Goal: Task Accomplishment & Management: Manage account settings

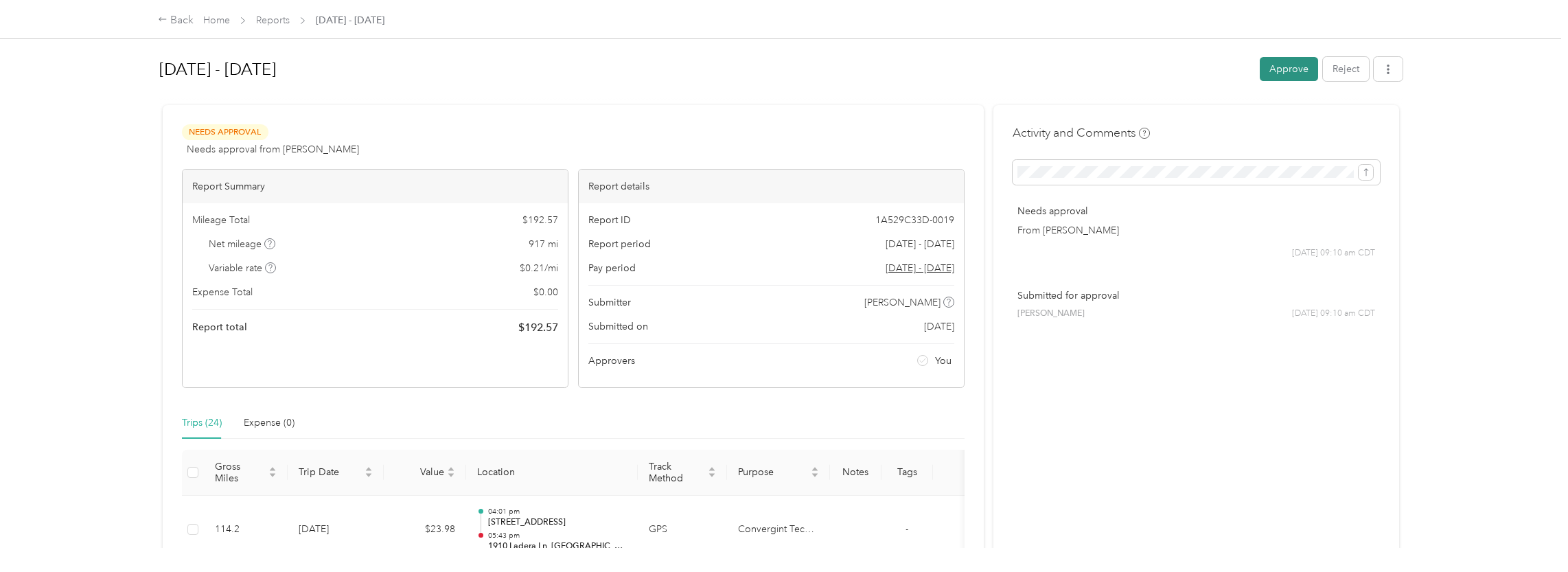
click at [1283, 68] on button "Approve" at bounding box center [1289, 69] width 58 height 24
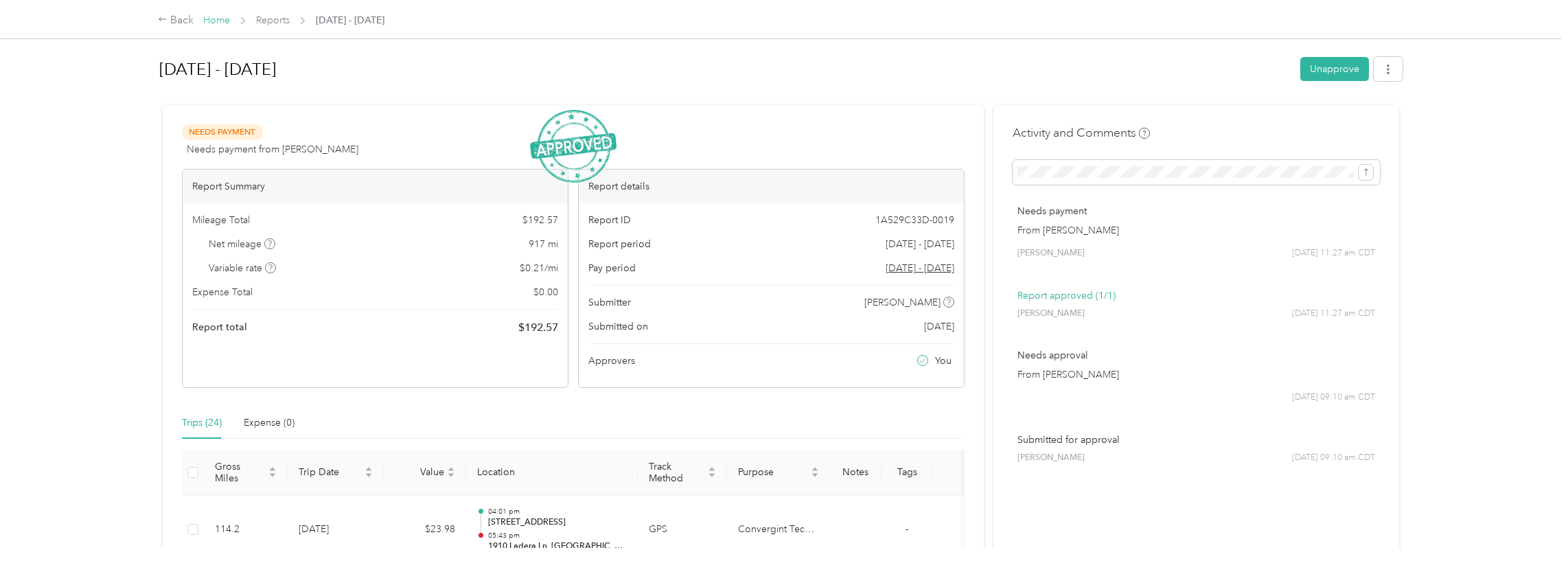
click at [214, 22] on link "Home" at bounding box center [217, 20] width 27 height 12
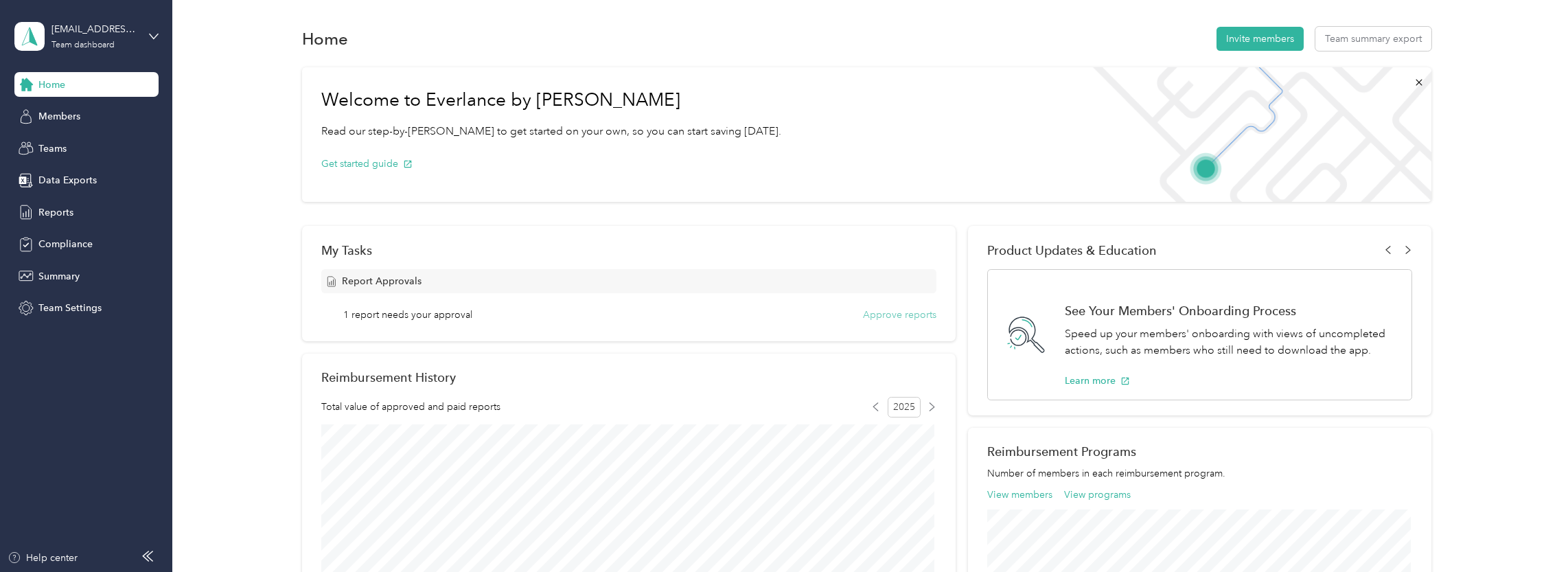
click at [900, 314] on button "Approve reports" at bounding box center [900, 315] width 73 height 14
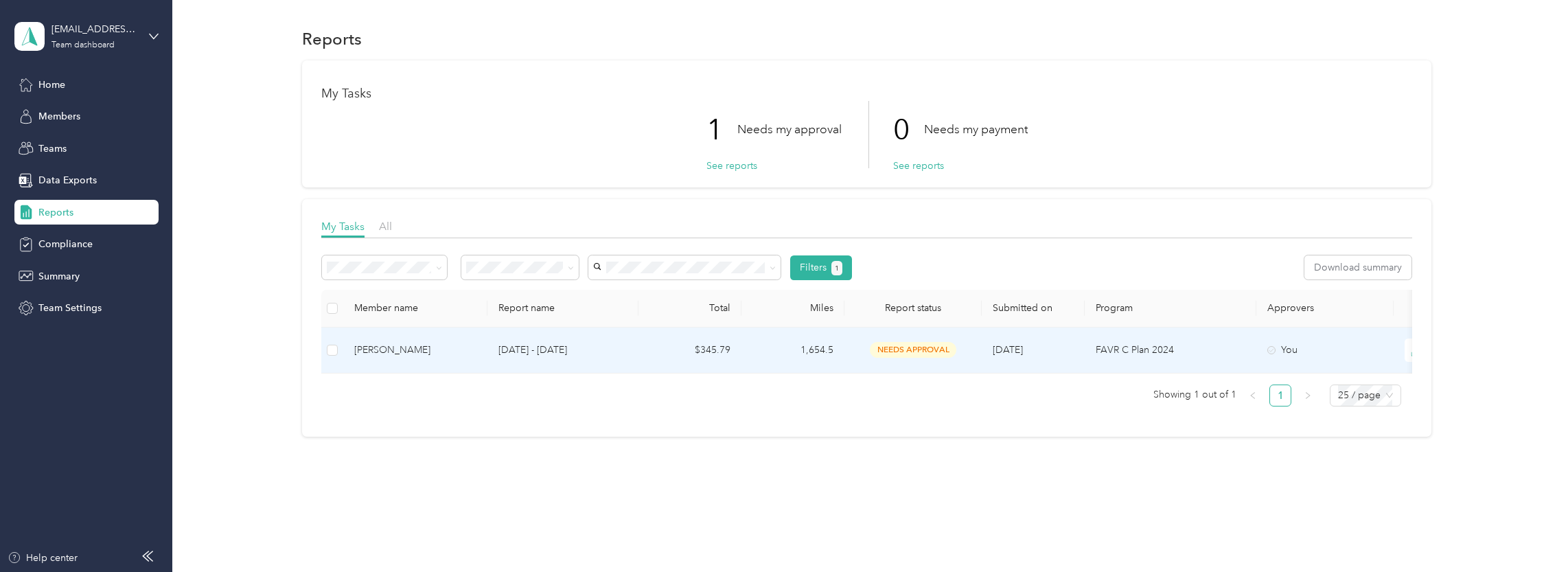
click at [525, 350] on p "[DATE] - [DATE]" at bounding box center [563, 350] width 129 height 15
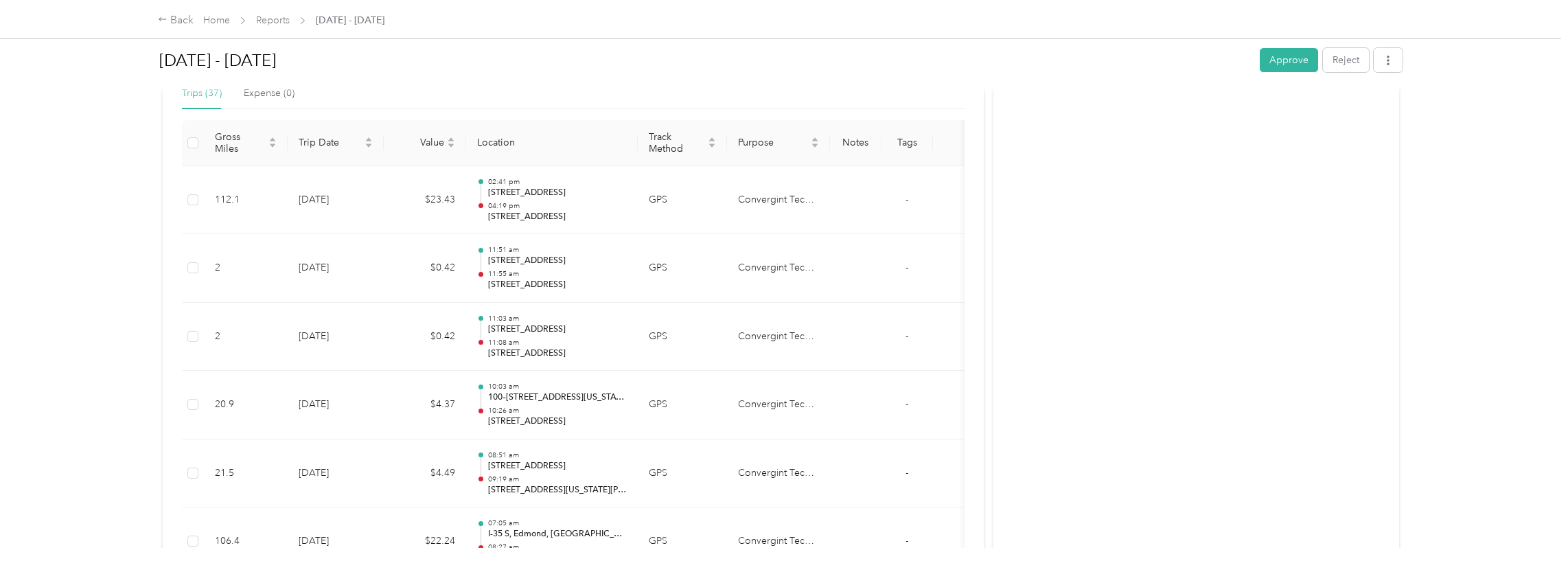
scroll to position [343, 0]
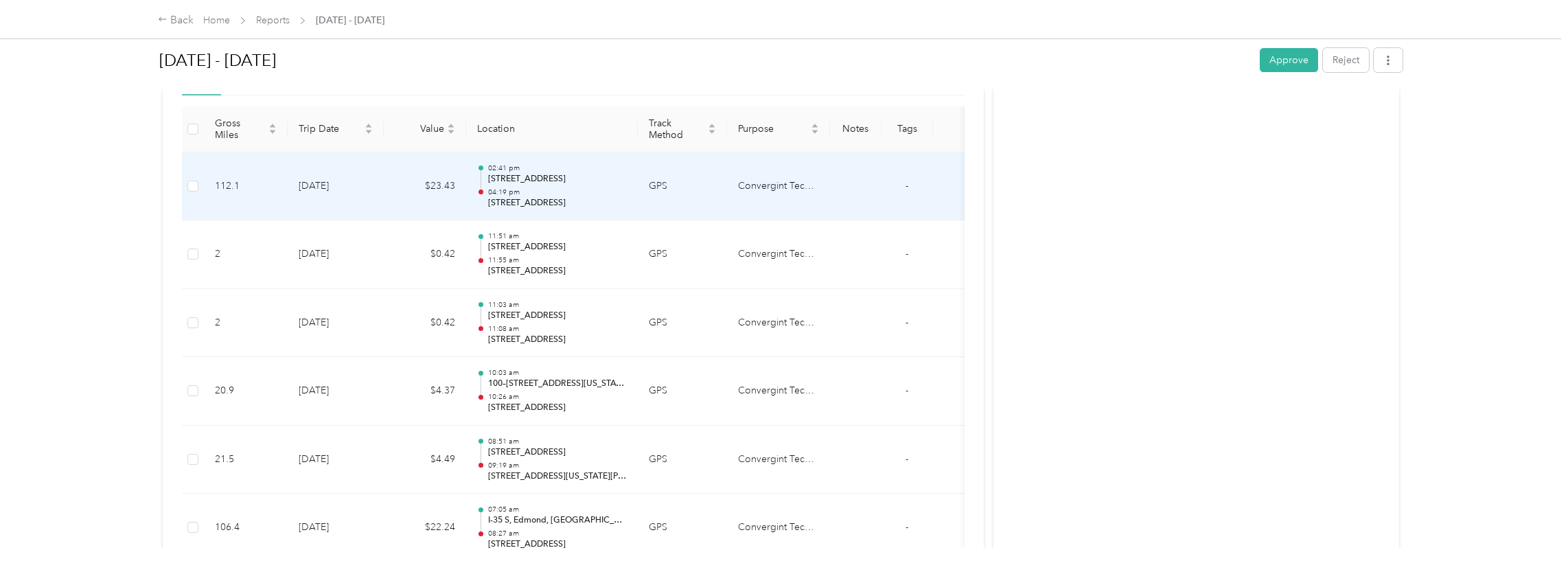
click at [258, 193] on td "112.1" at bounding box center [246, 187] width 84 height 69
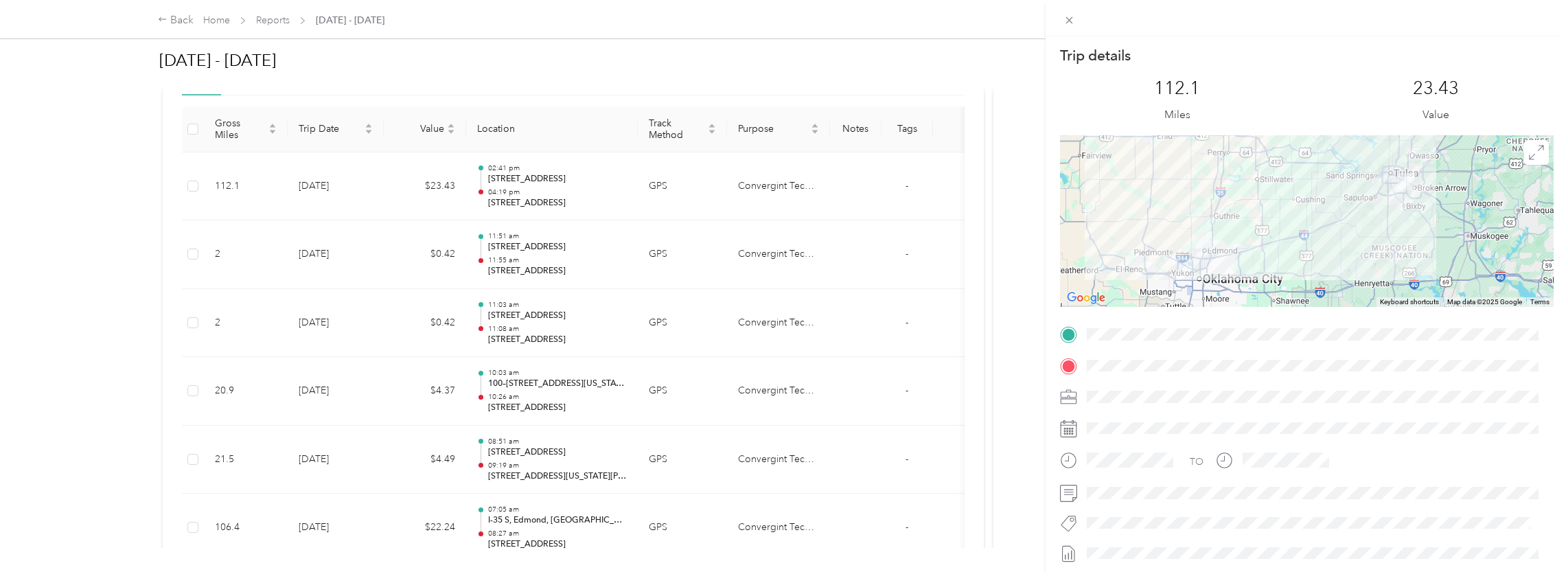
click at [274, 247] on div "Trip details This trip cannot be edited because it is either under review, appr…" at bounding box center [784, 286] width 1568 height 572
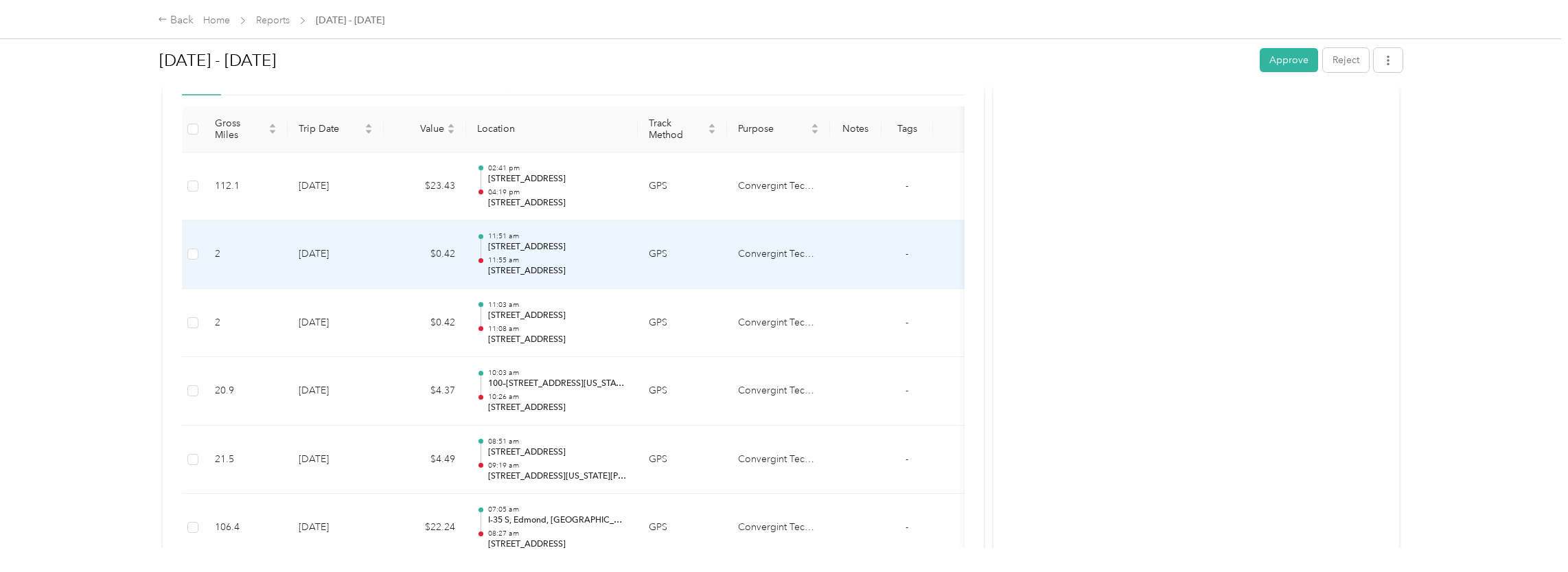
click at [280, 277] on td "2" at bounding box center [246, 255] width 84 height 69
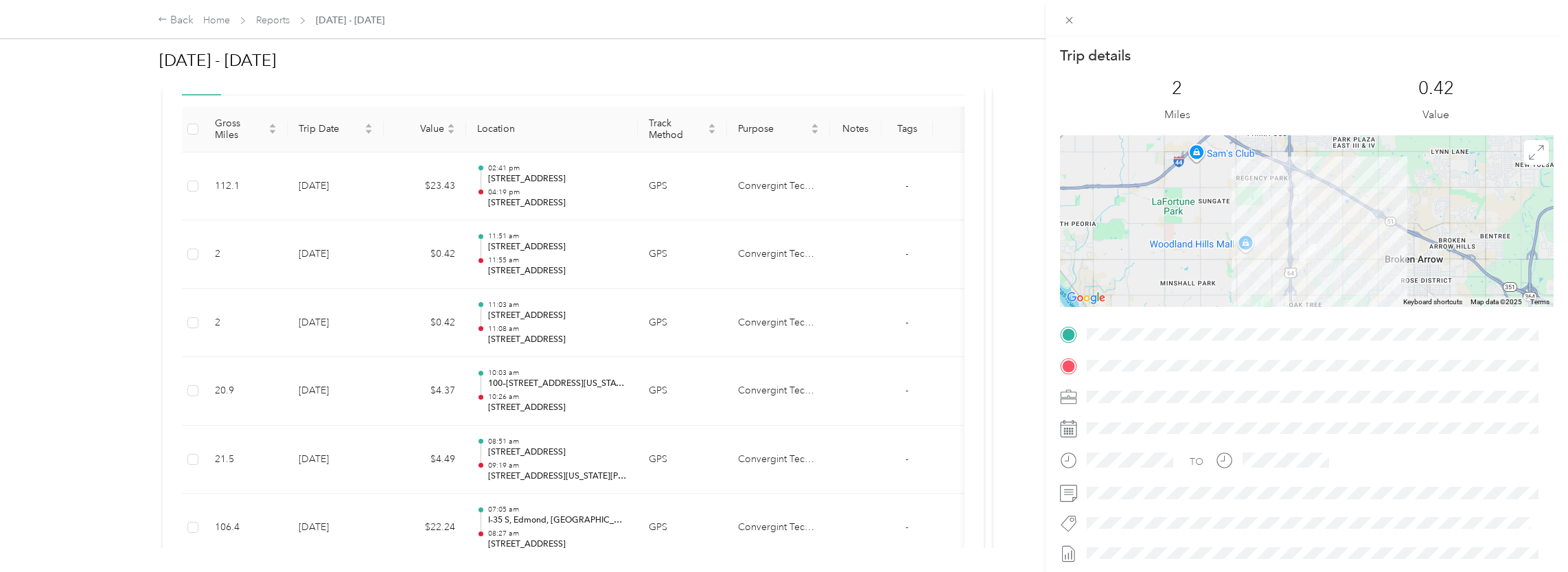
click at [283, 324] on div "Trip details This trip cannot be edited because it is either under review, appr…" at bounding box center [784, 286] width 1568 height 572
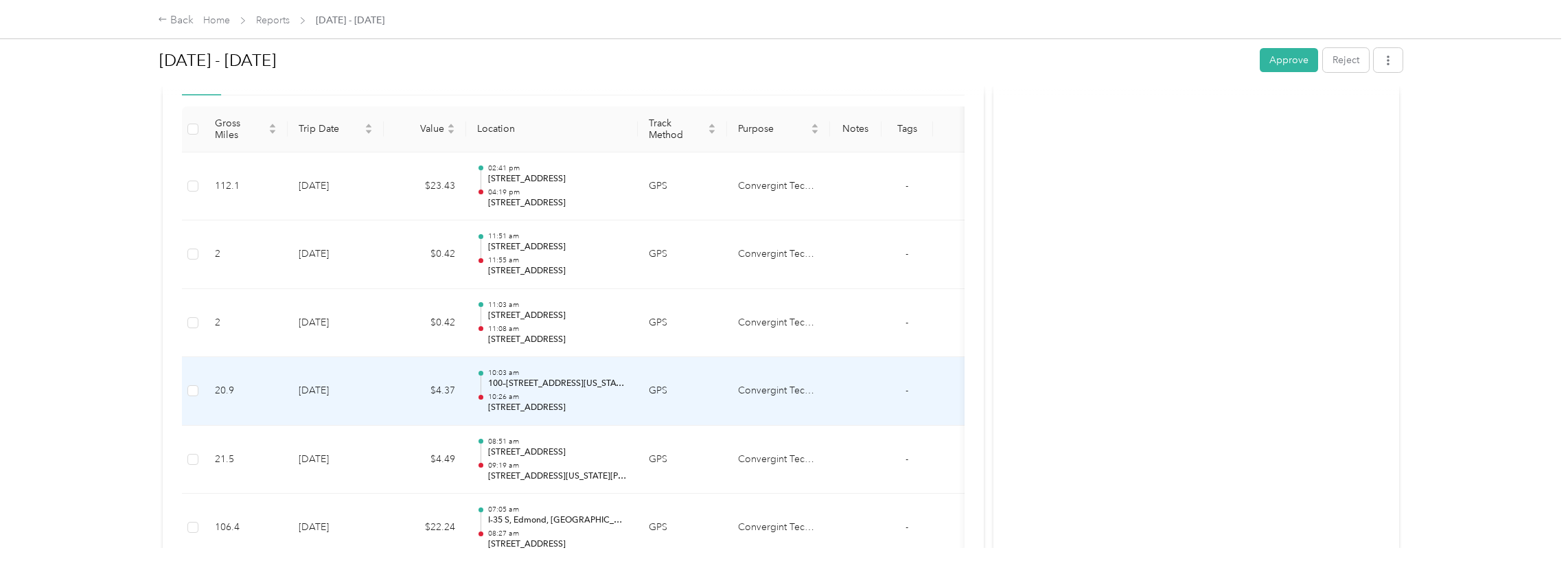
click at [282, 393] on td "20.9" at bounding box center [246, 392] width 84 height 69
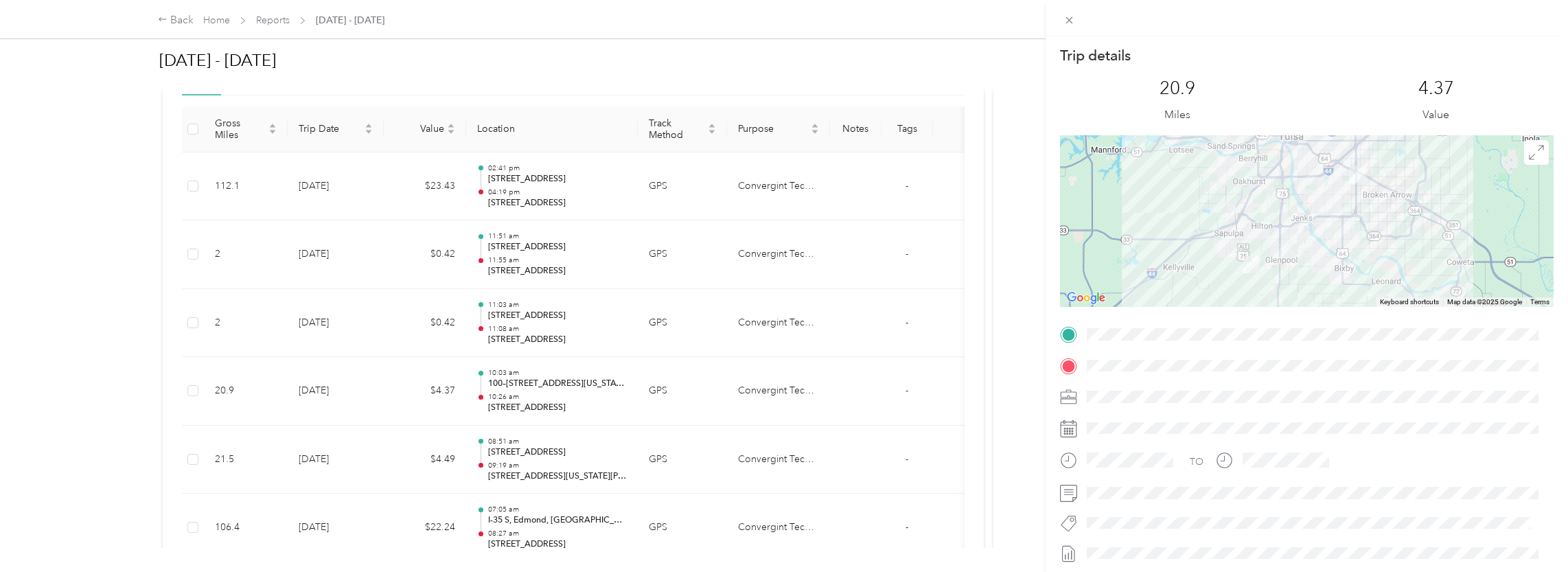
click at [377, 399] on div "Trip details This trip cannot be edited because it is either under review, appr…" at bounding box center [784, 286] width 1568 height 572
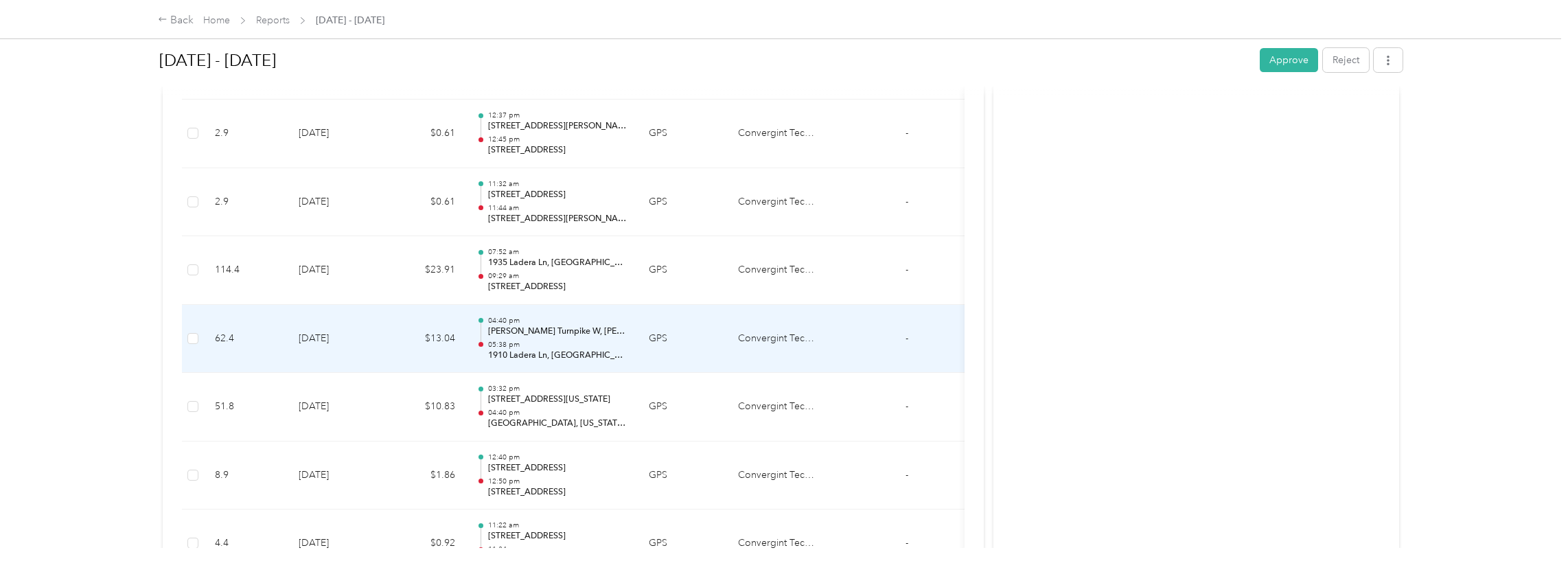
scroll to position [1306, 0]
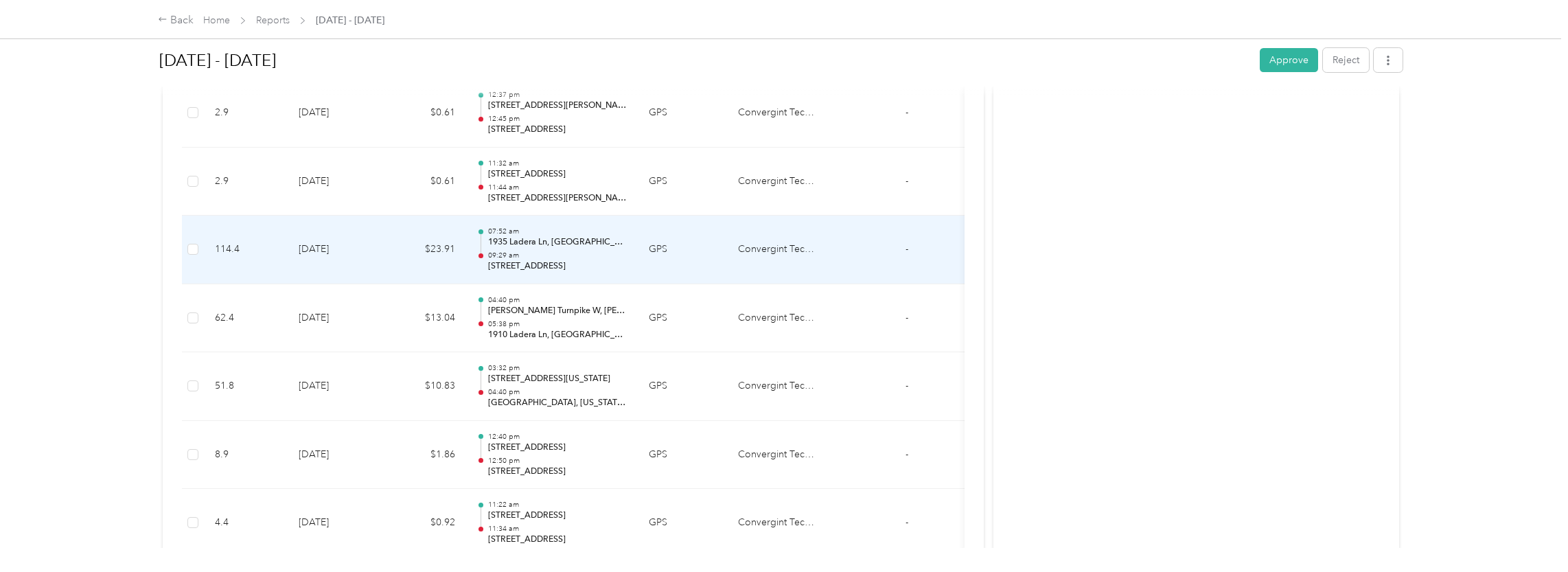
click at [361, 250] on td "[DATE]" at bounding box center [336, 250] width 96 height 69
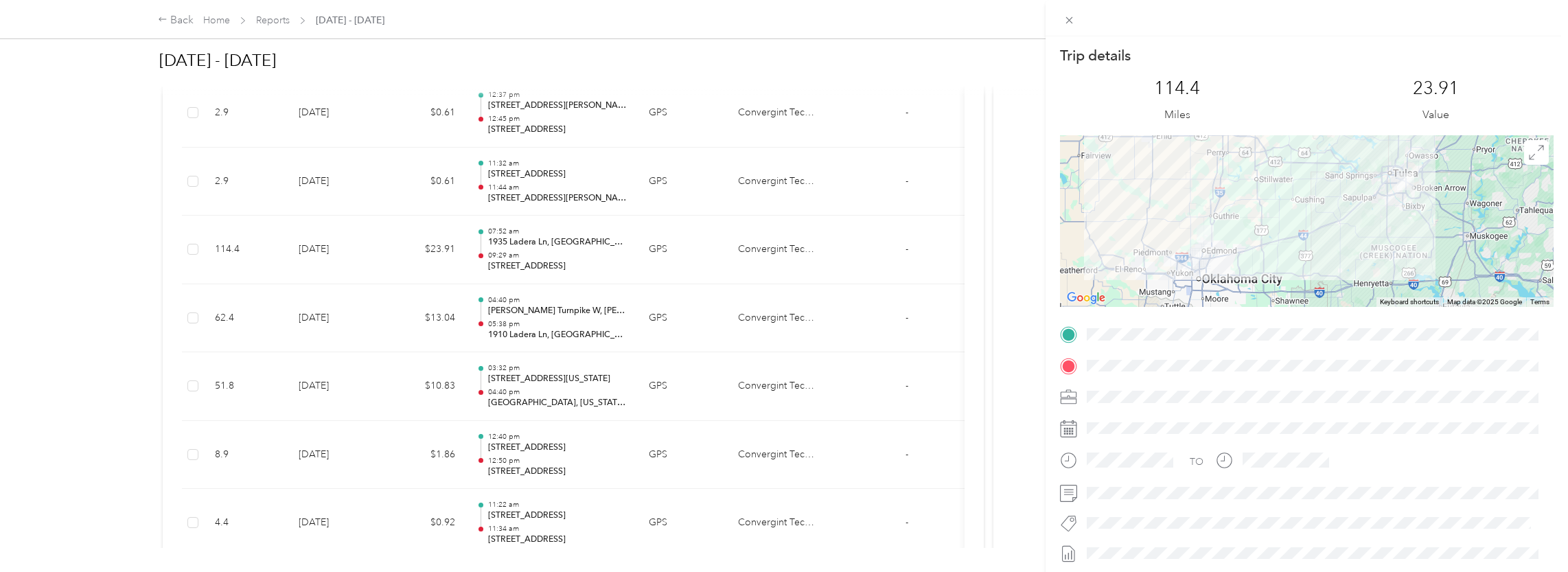
click at [127, 385] on div "Trip details This trip cannot be edited because it is either under review, appr…" at bounding box center [784, 286] width 1568 height 572
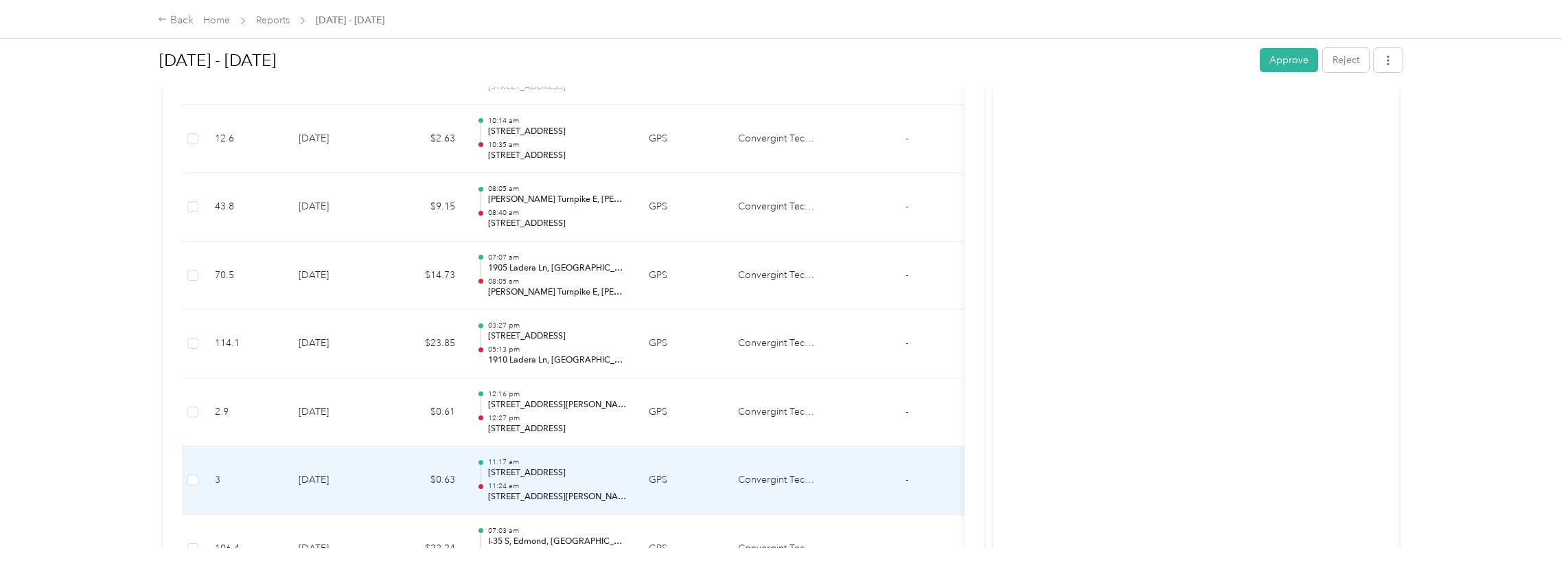
scroll to position [2372, 0]
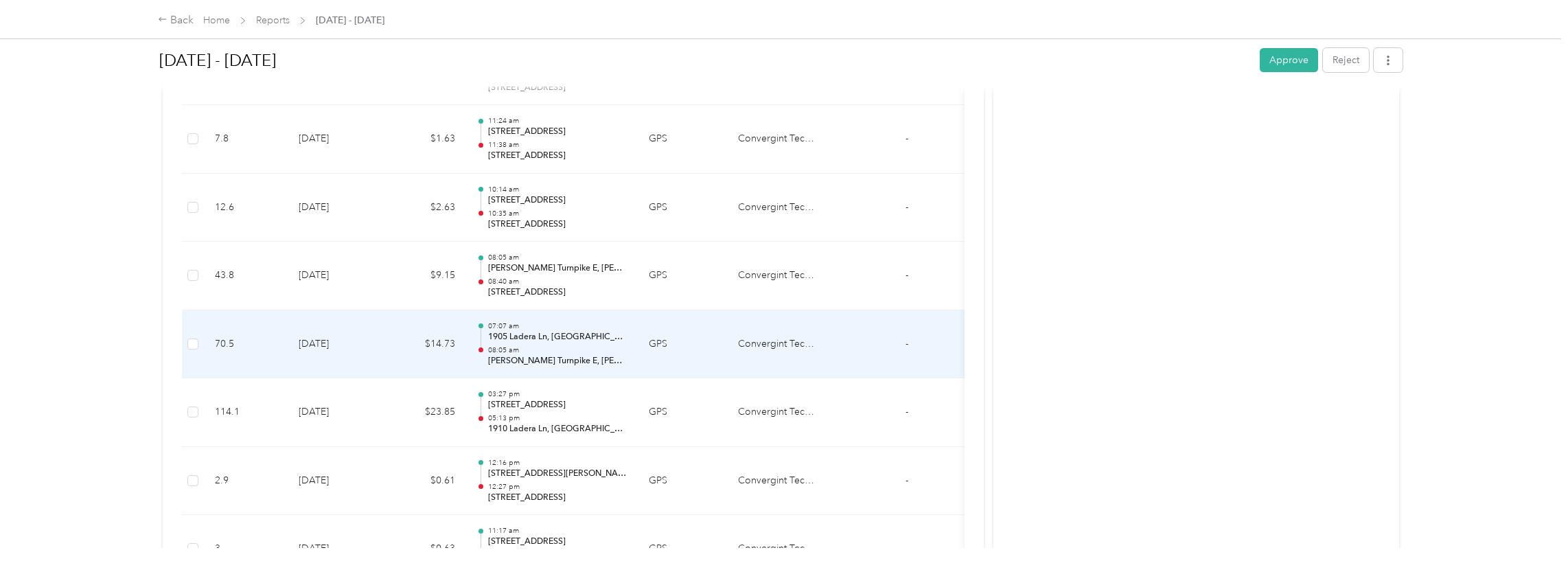
click at [361, 349] on td "[DATE]" at bounding box center [336, 345] width 96 height 69
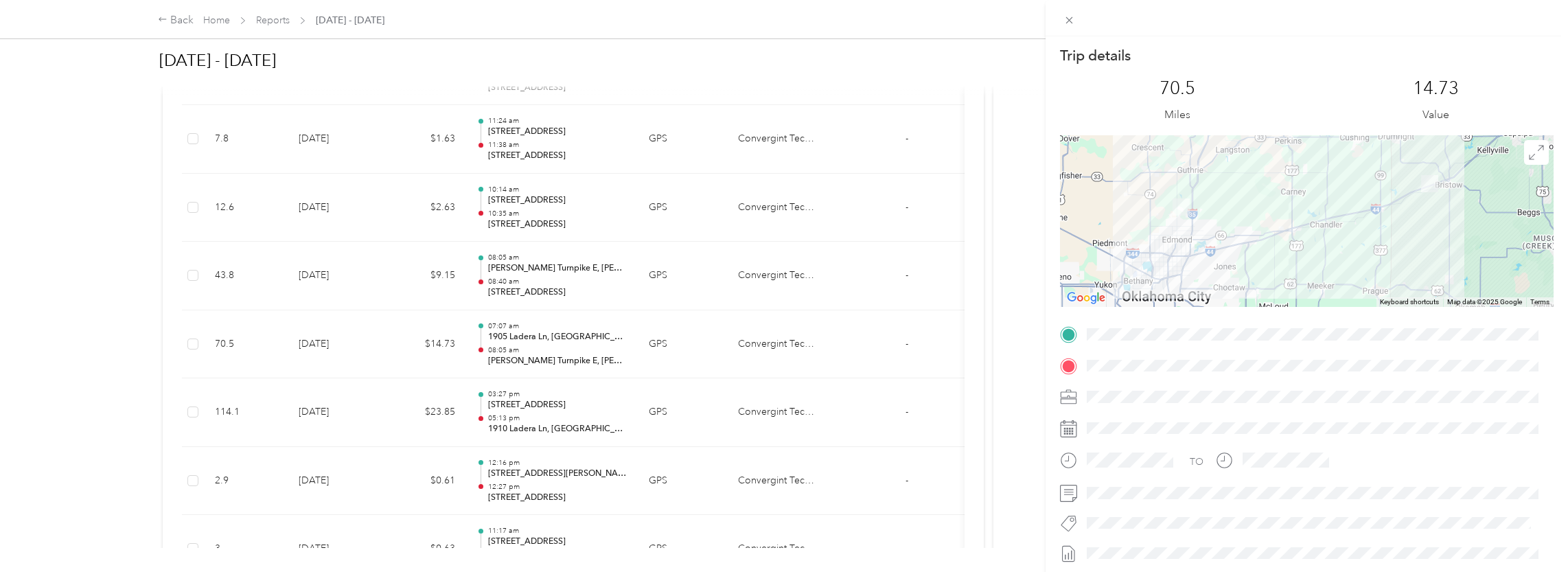
click at [108, 281] on div "Trip details This trip cannot be edited because it is either under review, appr…" at bounding box center [784, 286] width 1568 height 572
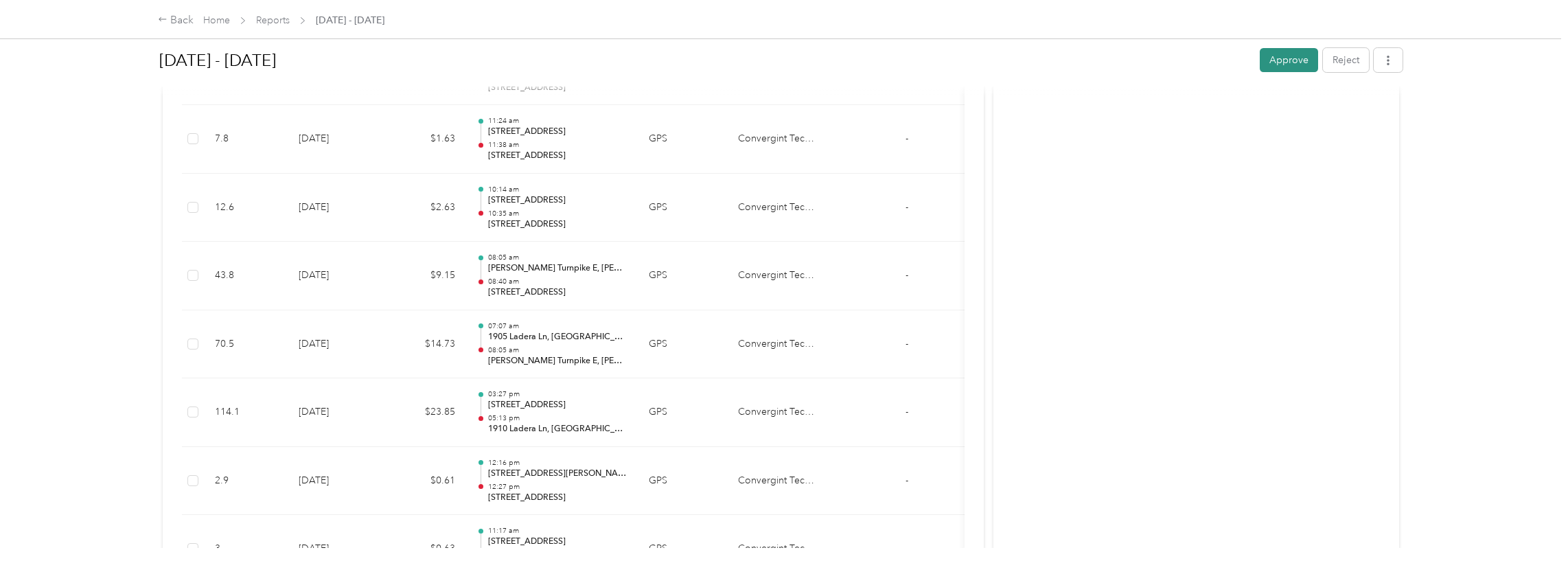
click at [1269, 62] on button "Approve" at bounding box center [1289, 60] width 58 height 24
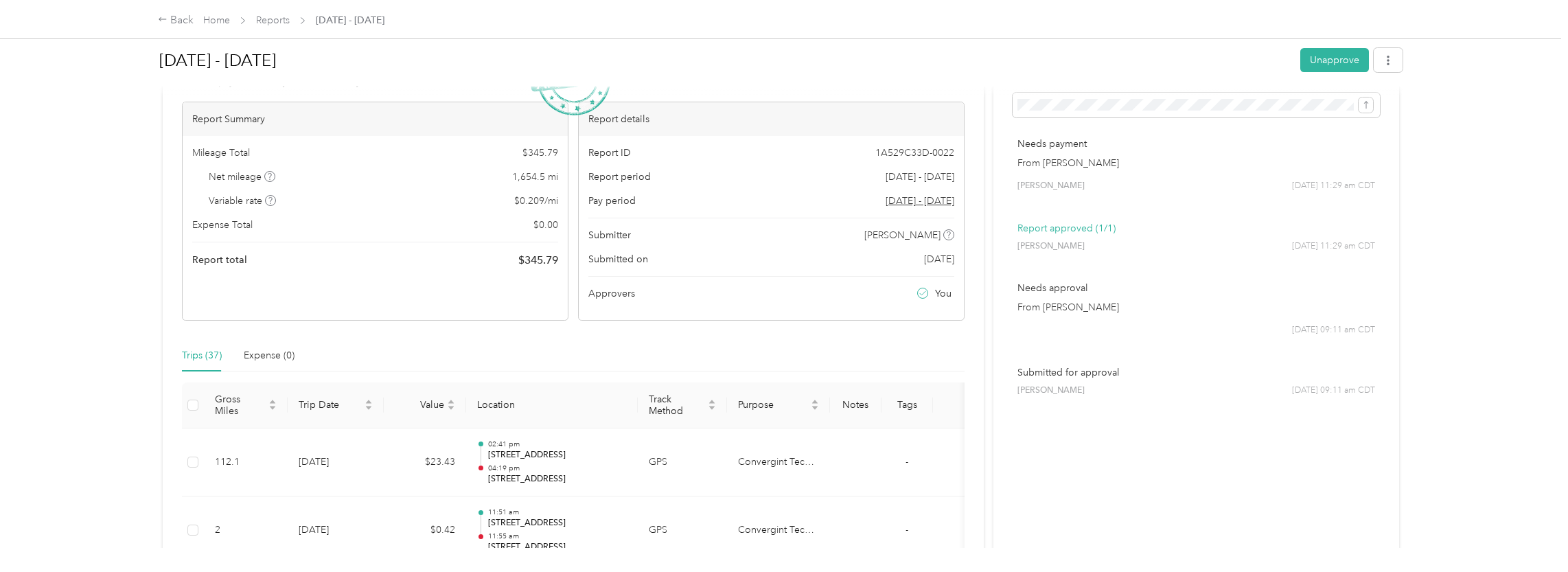
scroll to position [0, 0]
